Goal: Check status

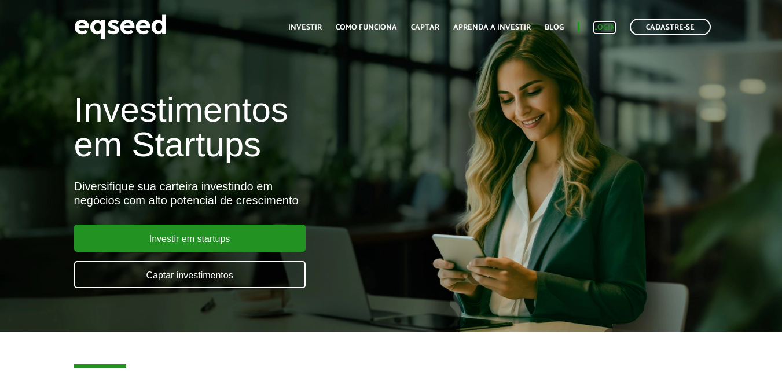
click at [612, 31] on link "Login" at bounding box center [604, 28] width 23 height 8
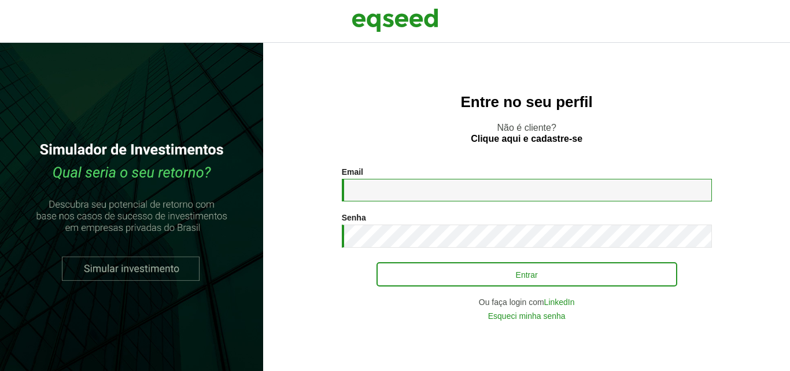
type input "**********"
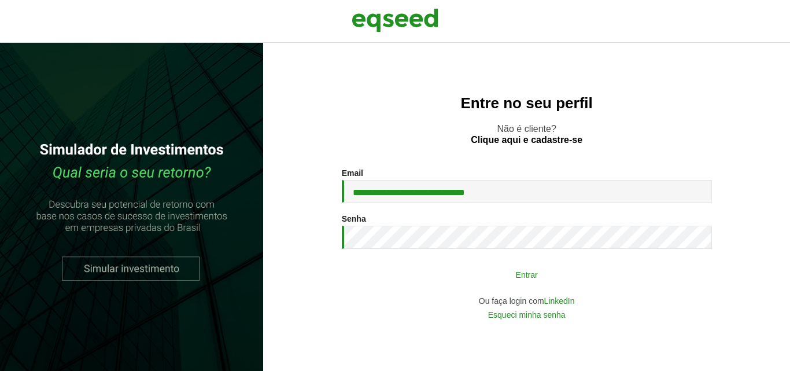
click at [528, 286] on div "**********" at bounding box center [527, 243] width 370 height 150
click at [594, 273] on button "Entrar" at bounding box center [527, 274] width 301 height 22
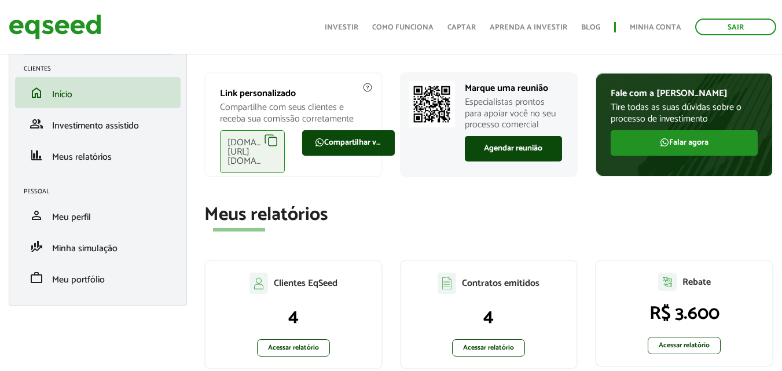
scroll to position [116, 0]
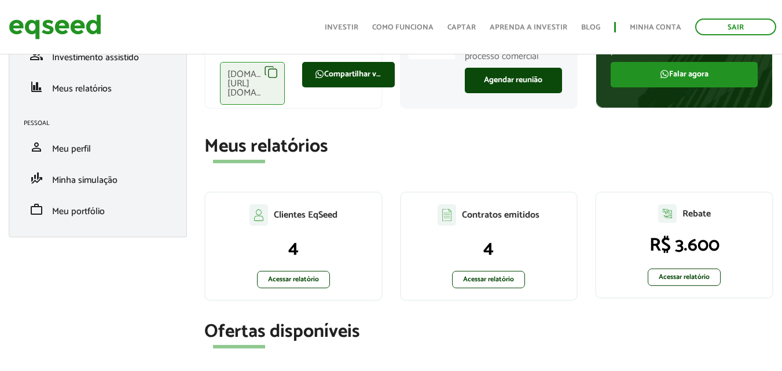
click at [481, 211] on p "Contratos emitidos" at bounding box center [501, 214] width 78 height 11
click at [329, 214] on p "Clientes EqSeed" at bounding box center [306, 214] width 64 height 11
click at [509, 281] on link "Acessar relatório" at bounding box center [488, 279] width 73 height 17
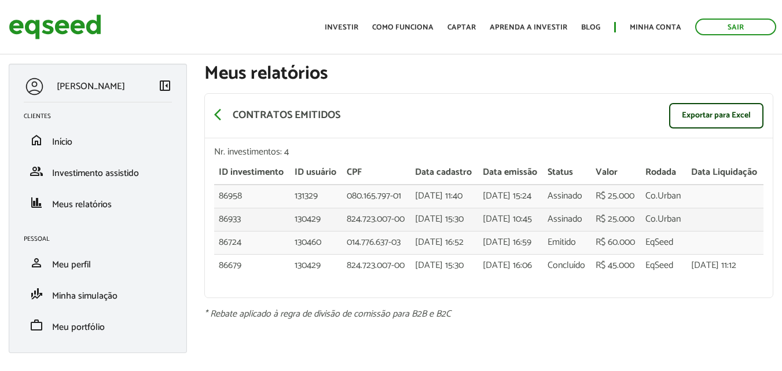
click at [693, 231] on td at bounding box center [724, 219] width 77 height 23
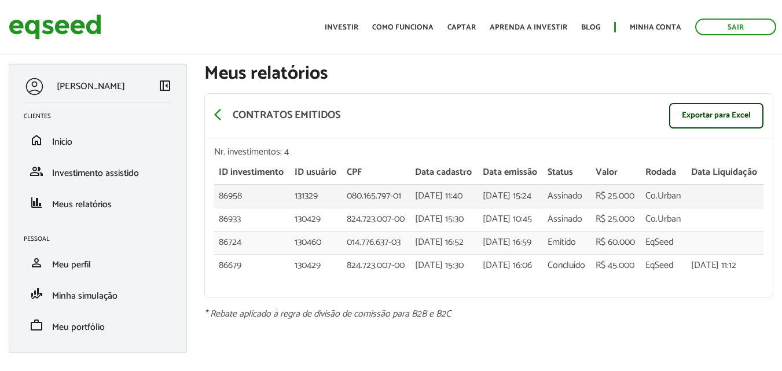
click at [720, 208] on td at bounding box center [724, 196] width 77 height 23
click at [221, 298] on div "arrow_back_ios Contratos emitidos Exportar para Excel Nr. investimentos: 4 ID i…" at bounding box center [488, 195] width 569 height 205
click at [547, 103] on div "arrow_back_ios Contratos emitidos Exportar para Excel" at bounding box center [489, 116] width 568 height 45
click at [767, 274] on div "Nr. investimentos: 4 ID investimento ID usuário CPF Data cadastro Data emissão …" at bounding box center [489, 217] width 568 height 159
